Goal: Check status: Check status

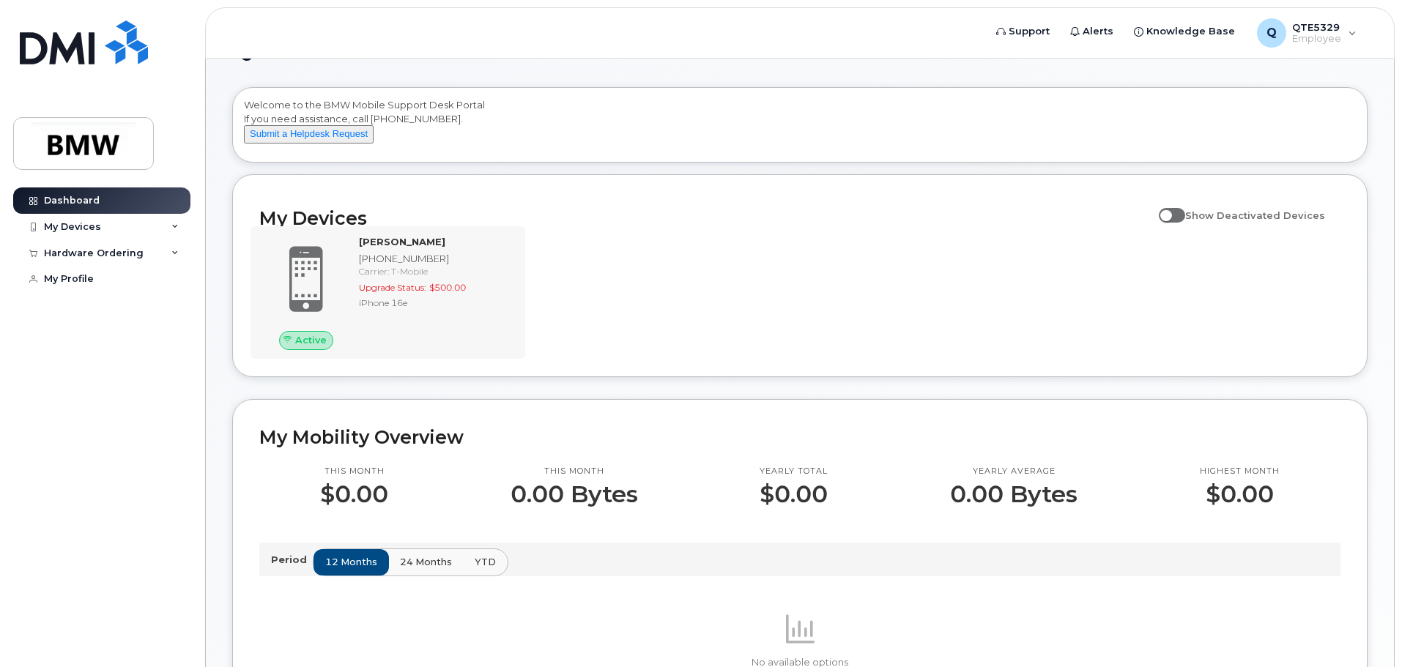
scroll to position [73, 0]
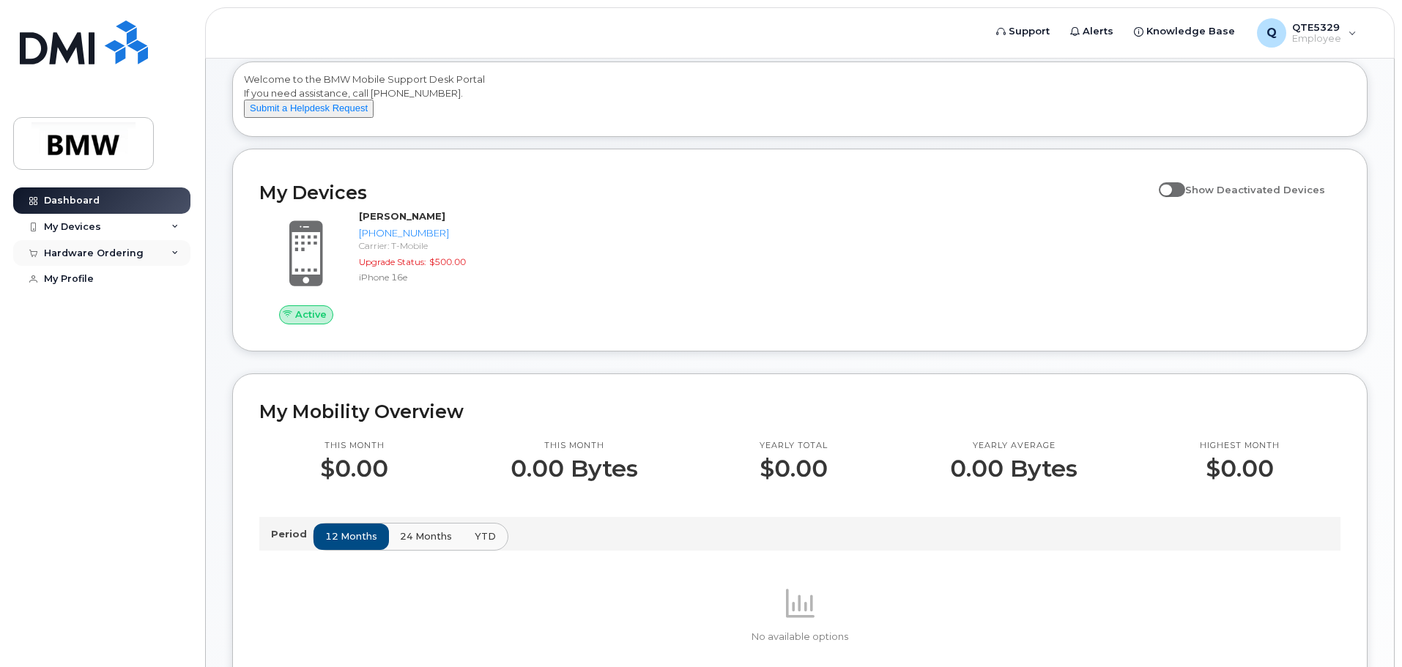
click at [74, 254] on div "Hardware Ordering" at bounding box center [94, 254] width 100 height 12
click at [72, 270] on link "My Orders" at bounding box center [115, 280] width 152 height 28
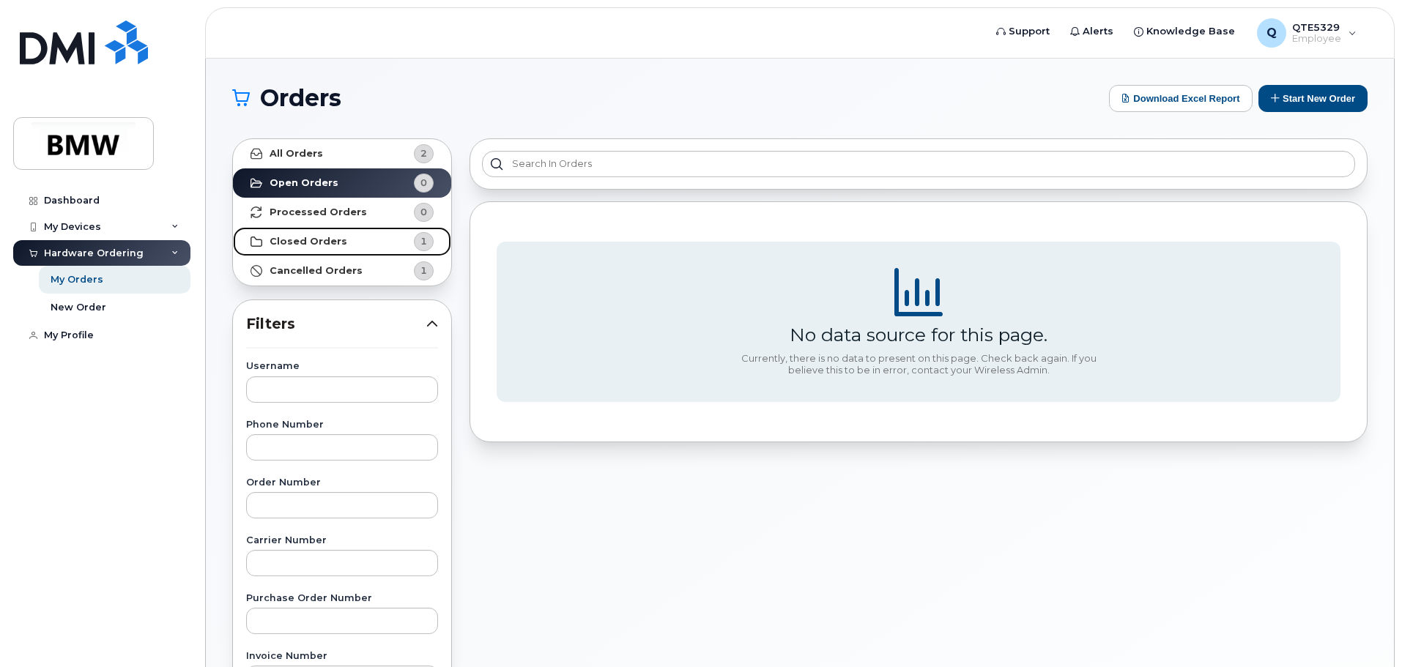
click at [399, 227] on link "Closed Orders 1" at bounding box center [342, 241] width 218 height 29
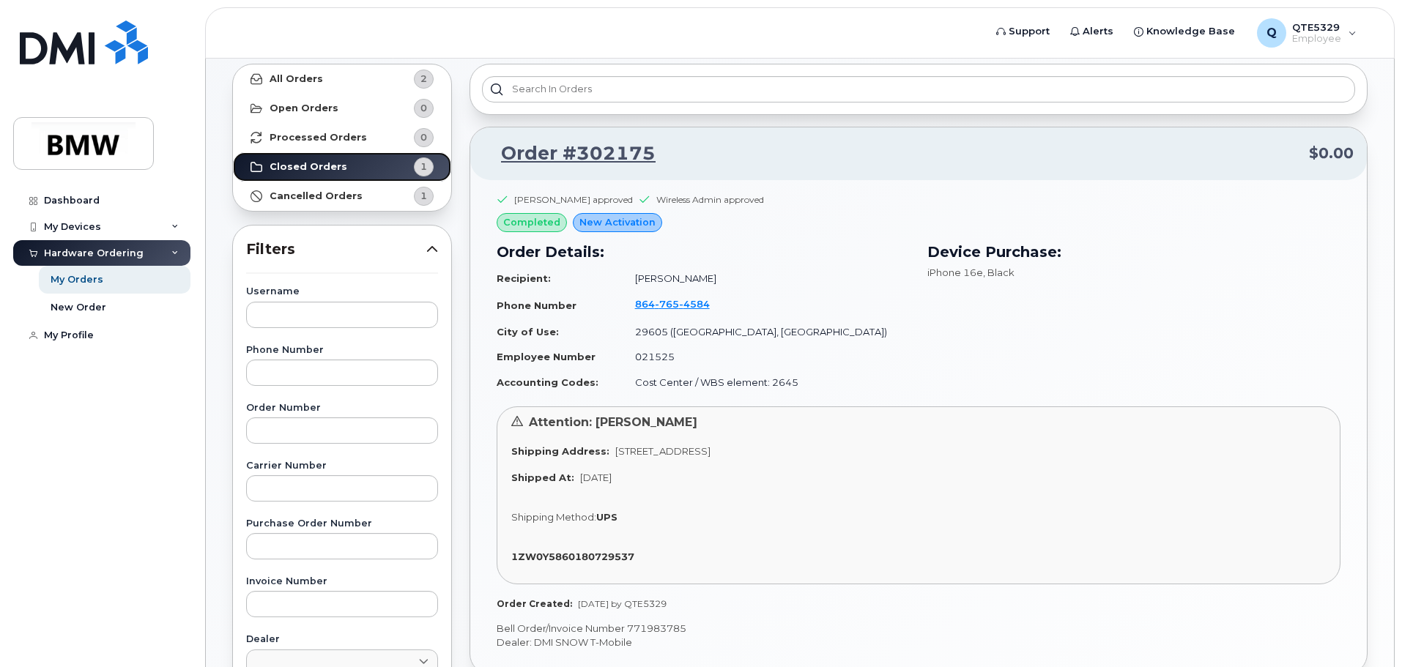
scroll to position [73, 0]
click at [617, 160] on link "Order #302175" at bounding box center [569, 155] width 172 height 26
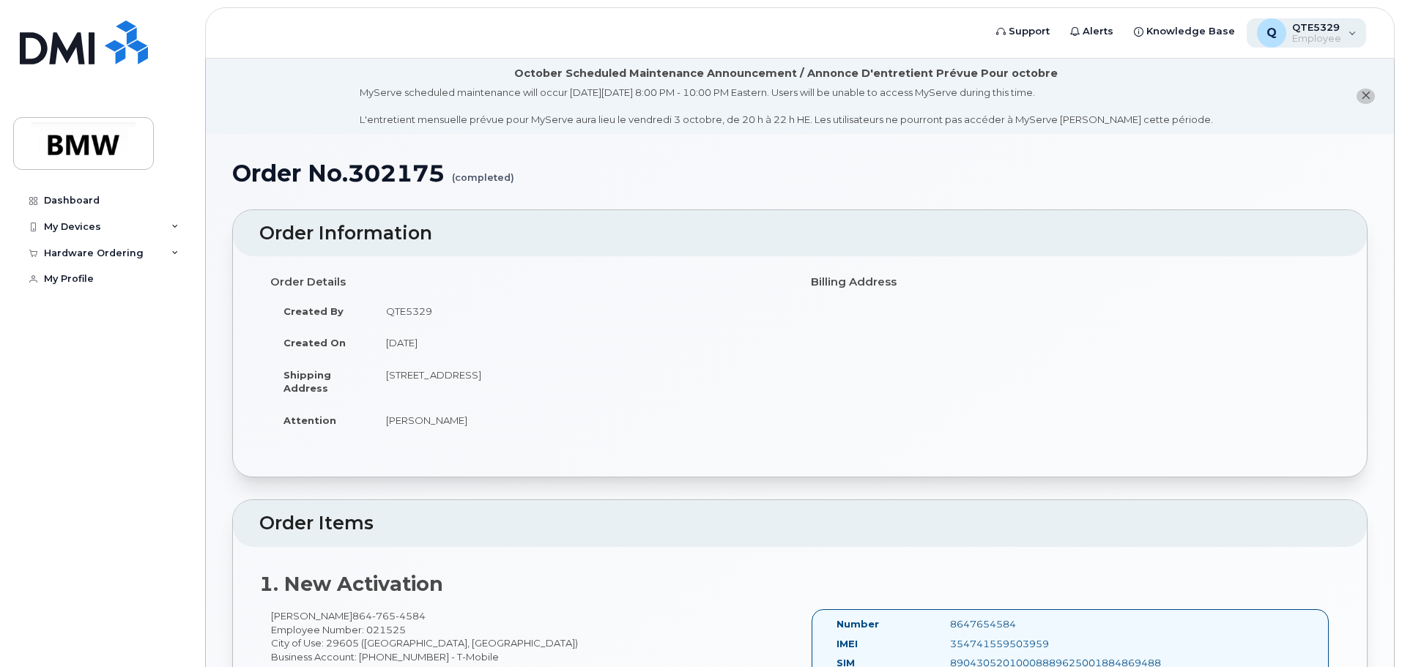
click at [1345, 35] on div "Q QTE5329 Employee" at bounding box center [1307, 32] width 120 height 29
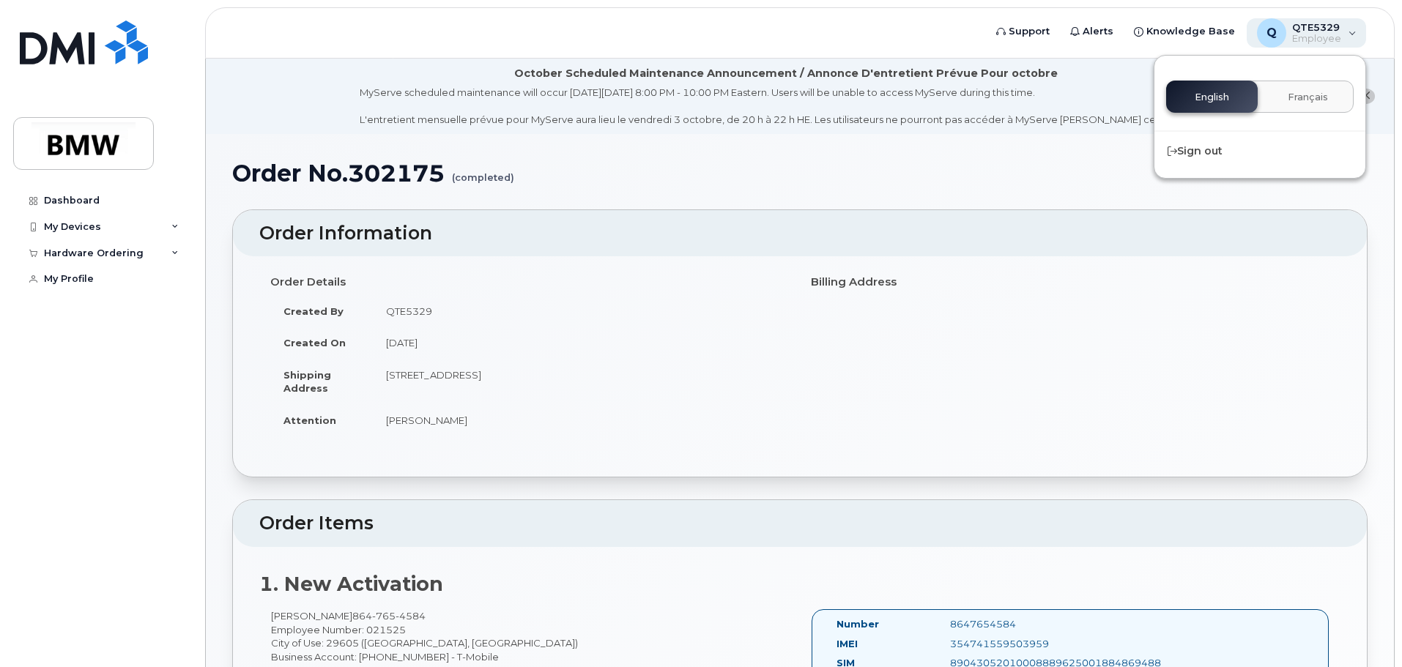
click at [1341, 35] on div "Q QTE5329 Employee" at bounding box center [1307, 32] width 120 height 29
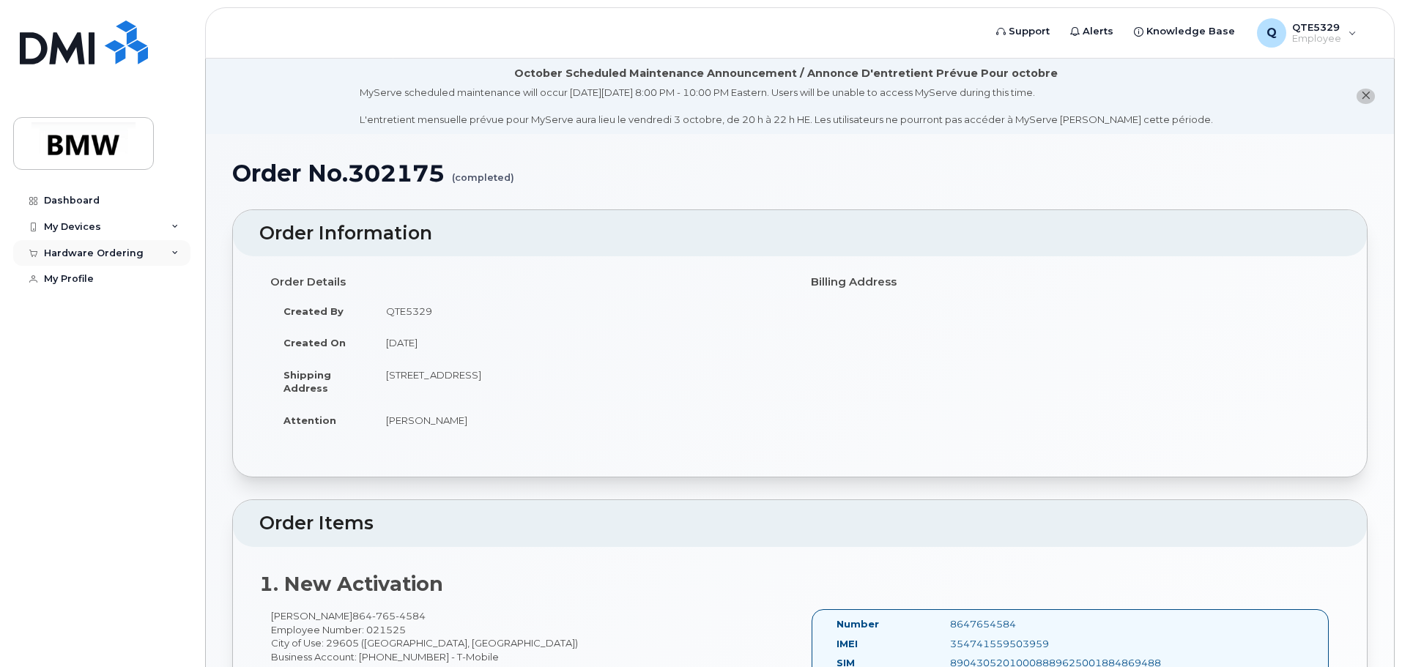
click at [143, 255] on div "Hardware Ordering" at bounding box center [101, 253] width 177 height 26
click at [122, 339] on link "My Profile" at bounding box center [101, 335] width 177 height 26
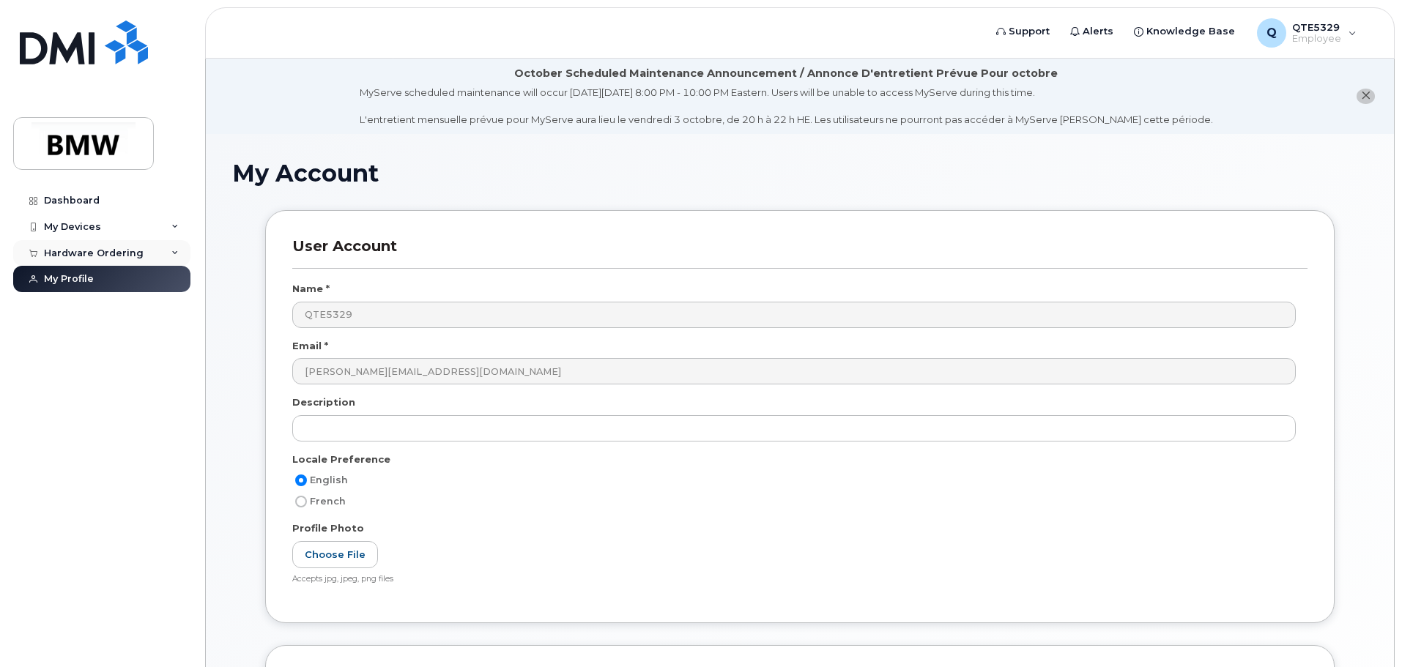
click at [135, 256] on div "Hardware Ordering" at bounding box center [94, 254] width 100 height 12
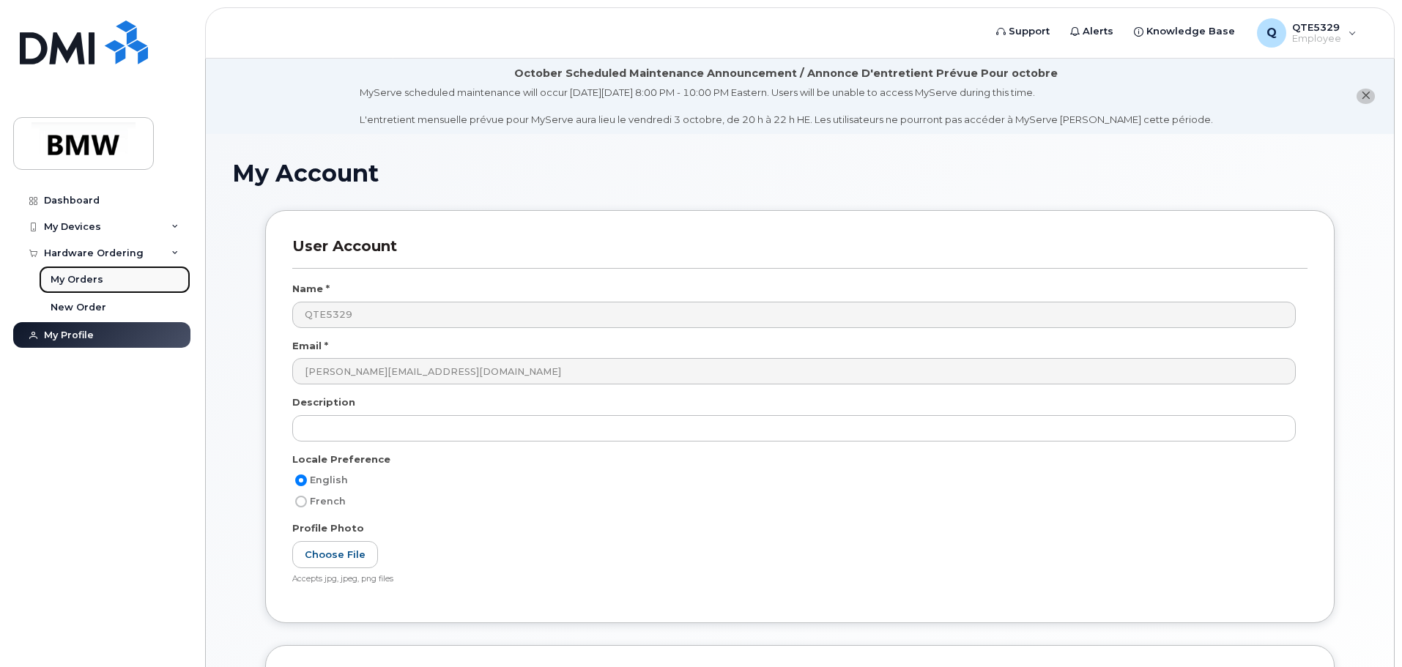
click at [126, 275] on link "My Orders" at bounding box center [115, 280] width 152 height 28
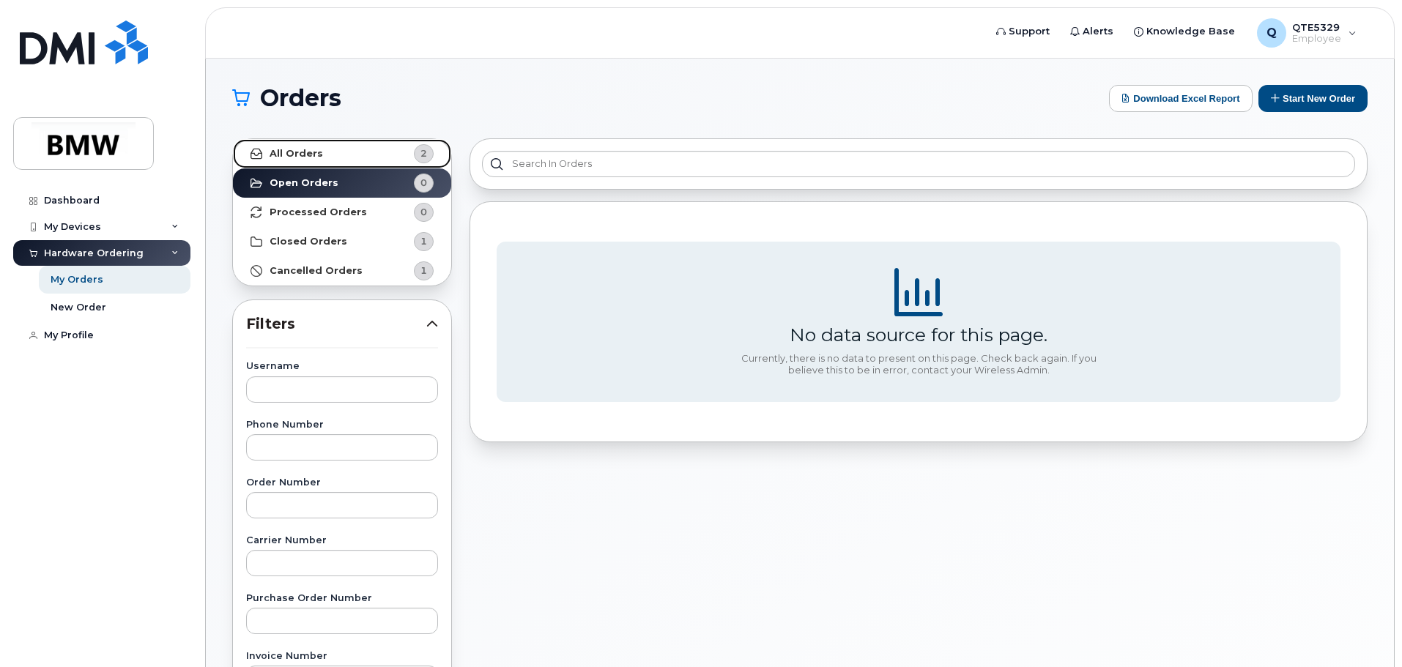
click at [371, 144] on link "All Orders 2" at bounding box center [342, 153] width 218 height 29
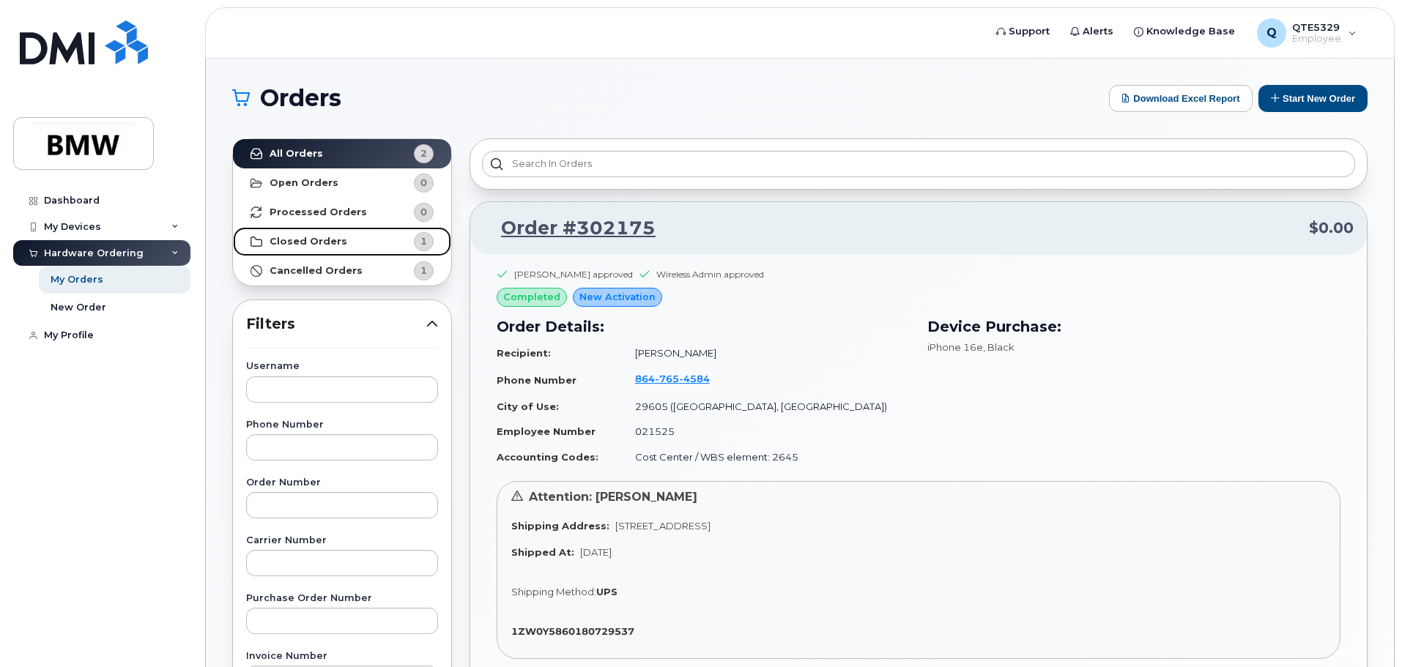
click at [382, 240] on link "Closed Orders 1" at bounding box center [342, 241] width 218 height 29
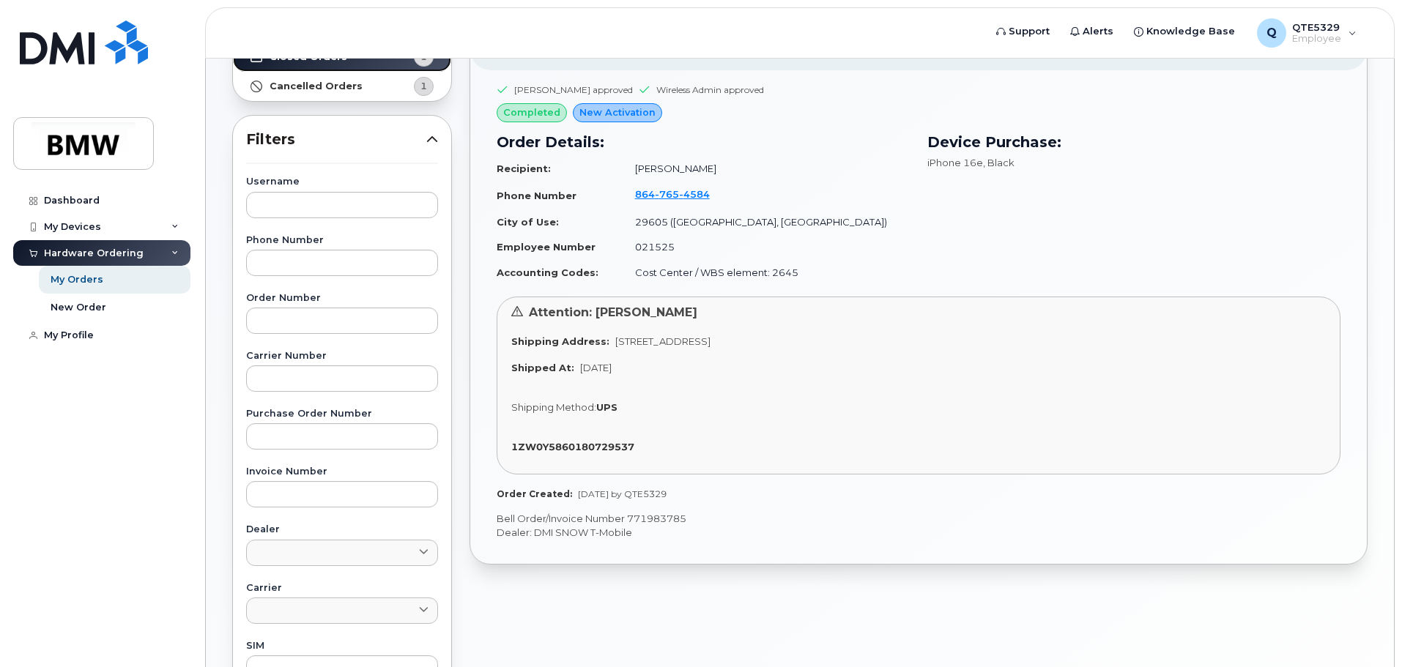
scroll to position [73, 0]
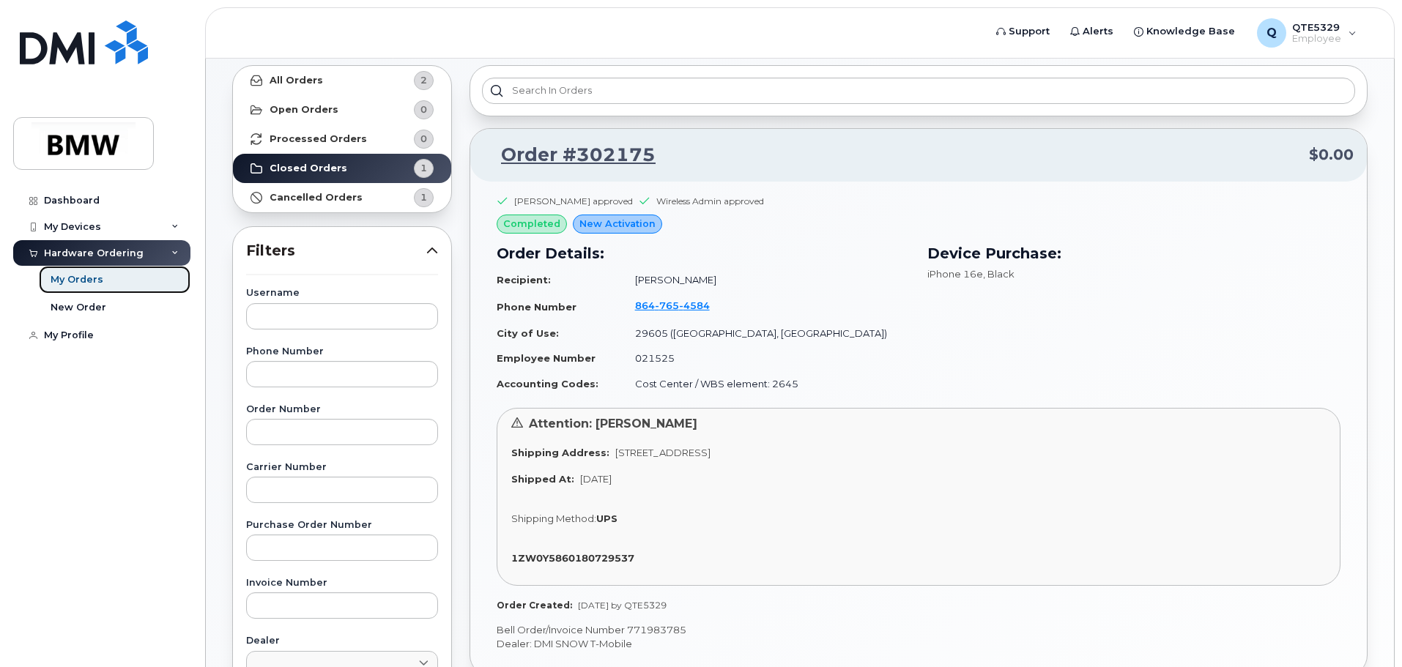
click at [148, 282] on link "My Orders" at bounding box center [115, 280] width 152 height 28
click at [637, 161] on link "Order #302175" at bounding box center [569, 155] width 172 height 26
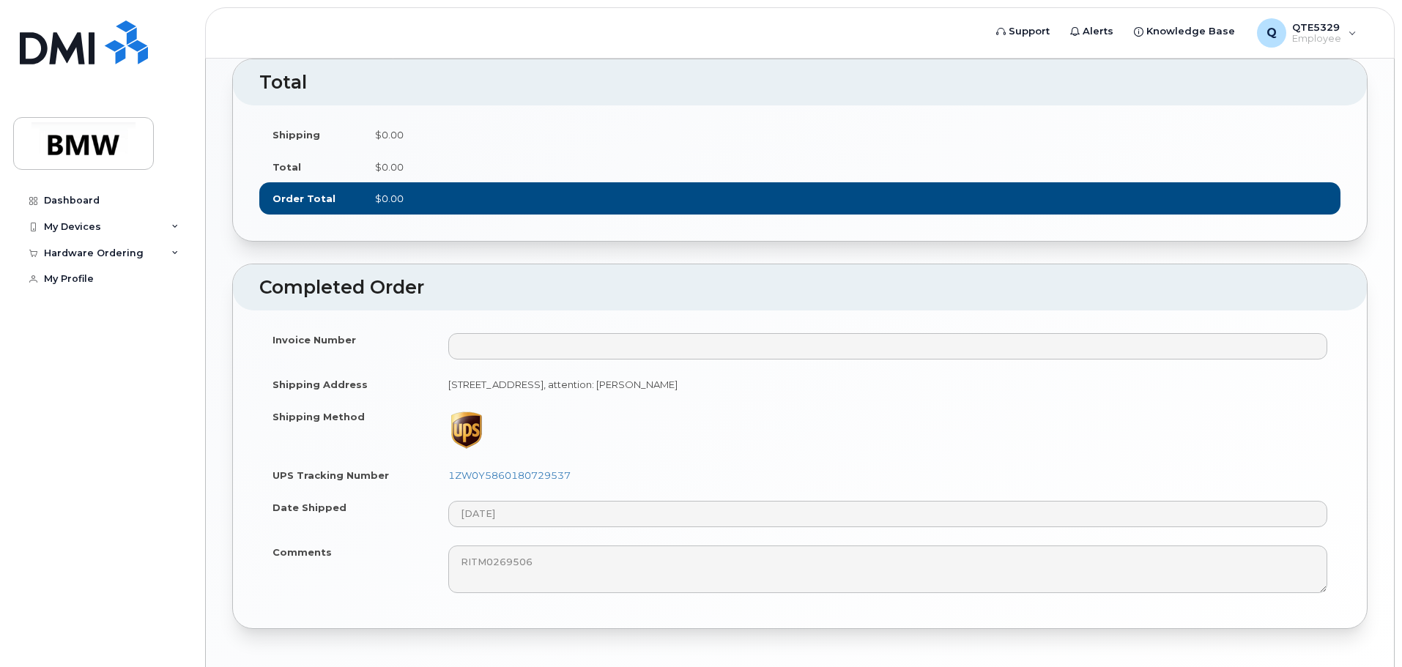
scroll to position [711, 0]
